Goal: Find specific page/section: Find specific page/section

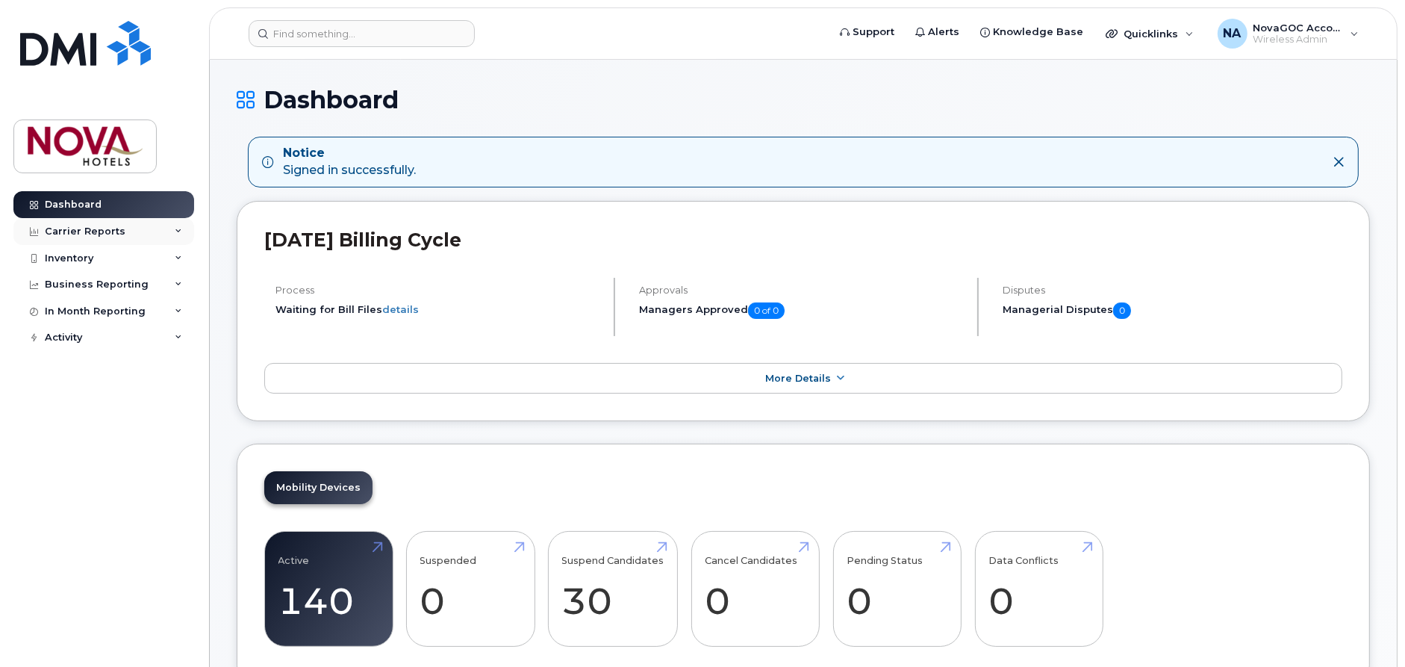
click at [181, 228] on icon at bounding box center [178, 231] width 7 height 7
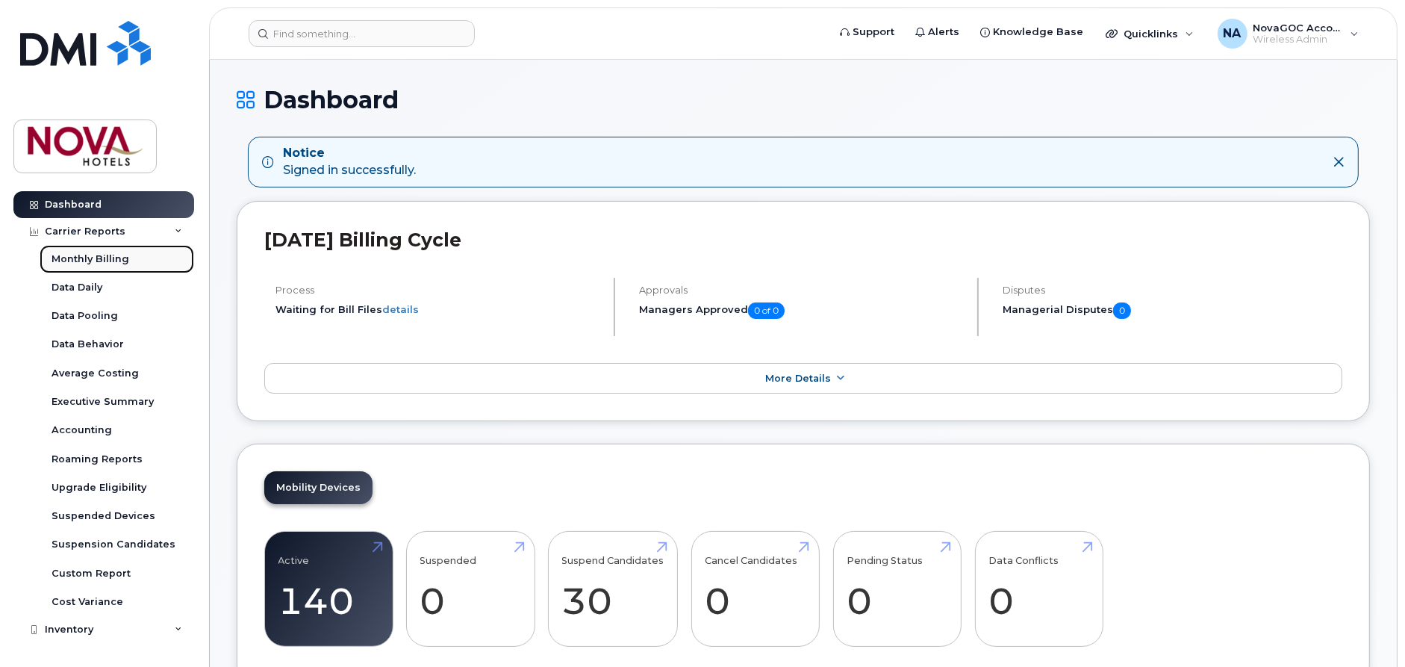
click at [110, 258] on div "Monthly Billing" at bounding box center [91, 258] width 78 height 13
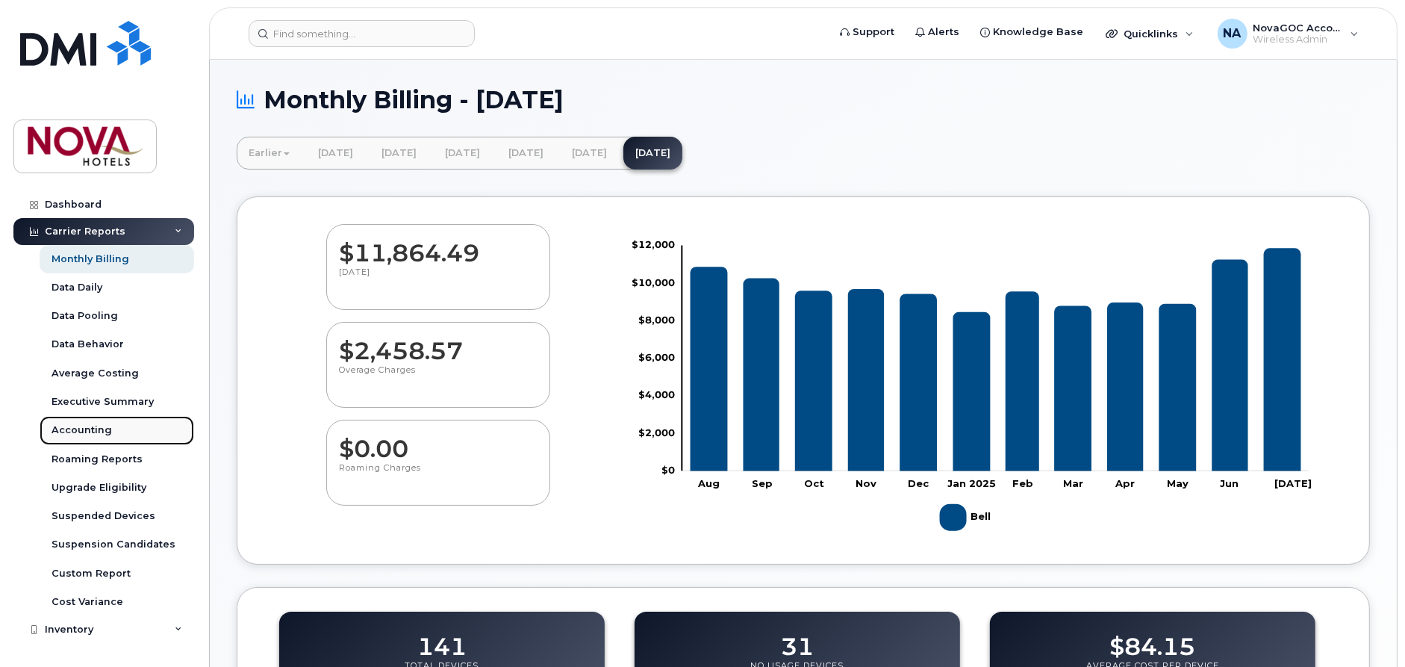
click at [87, 425] on div "Accounting" at bounding box center [82, 429] width 60 height 13
